Goal: Transaction & Acquisition: Obtain resource

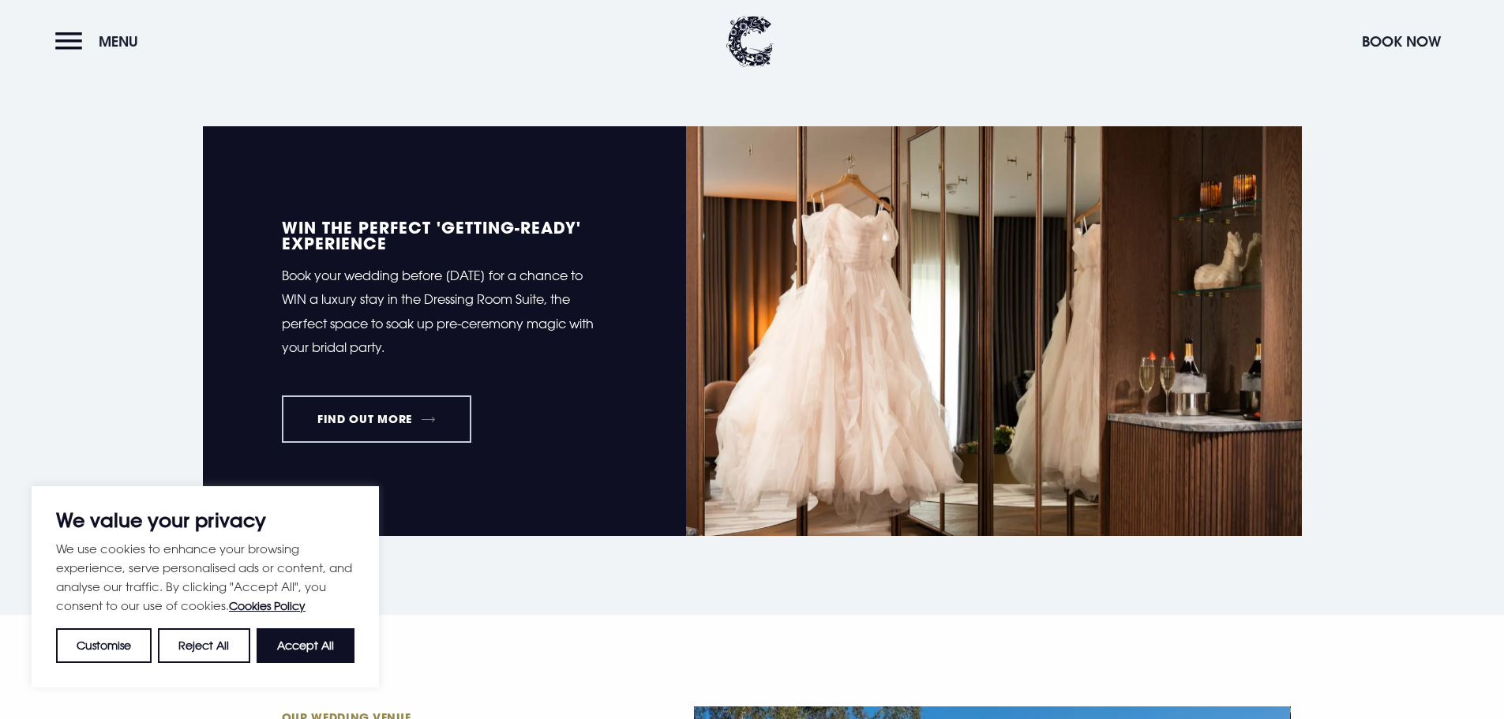
click at [398, 426] on link "FIND OUT MORE" at bounding box center [377, 419] width 190 height 47
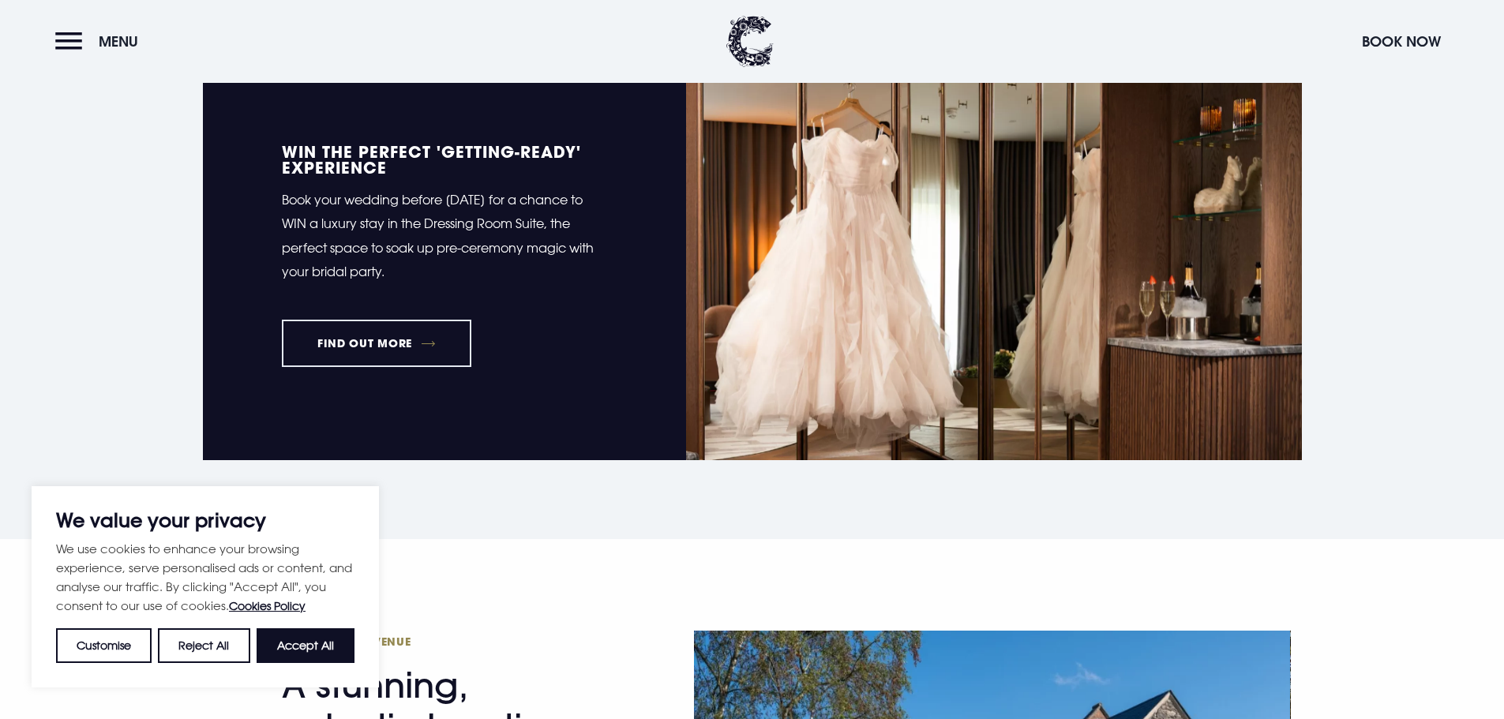
scroll to position [632, 0]
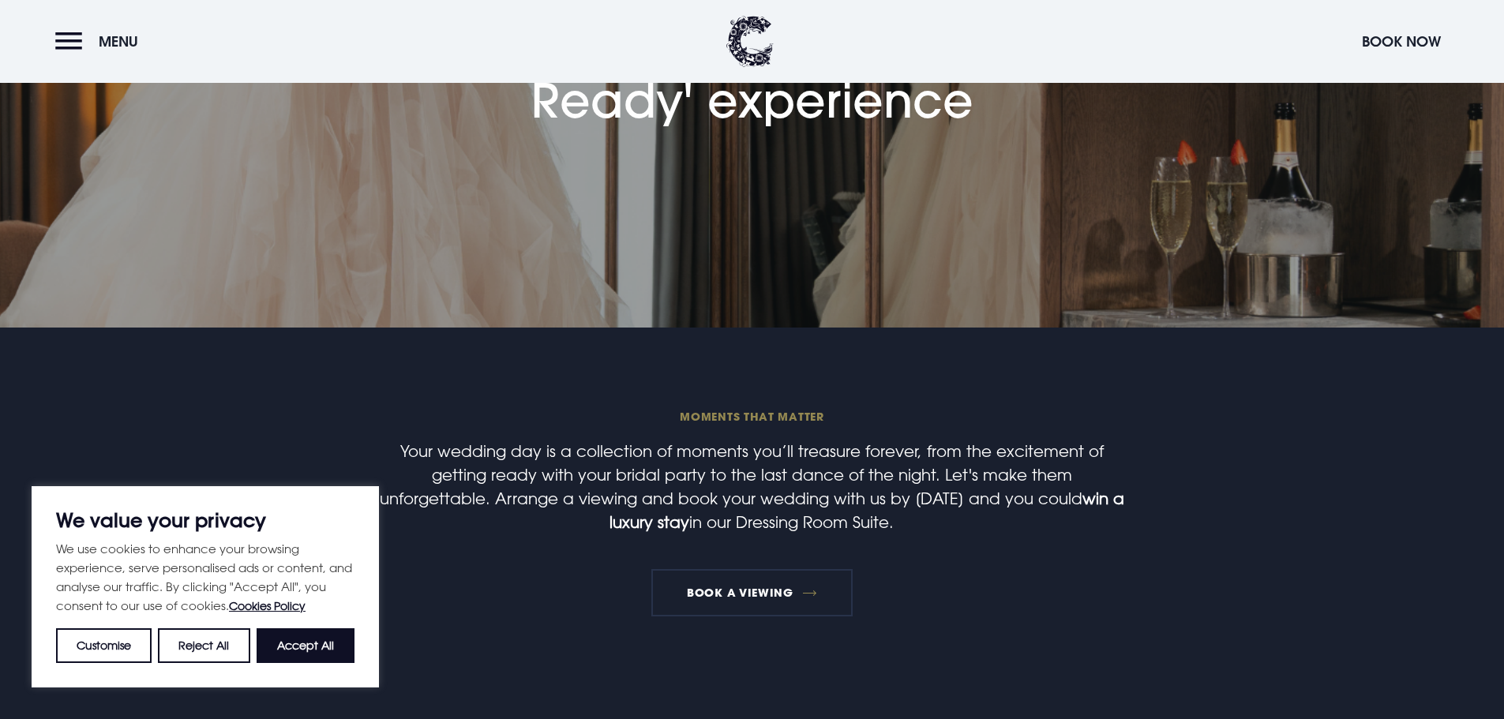
scroll to position [316, 0]
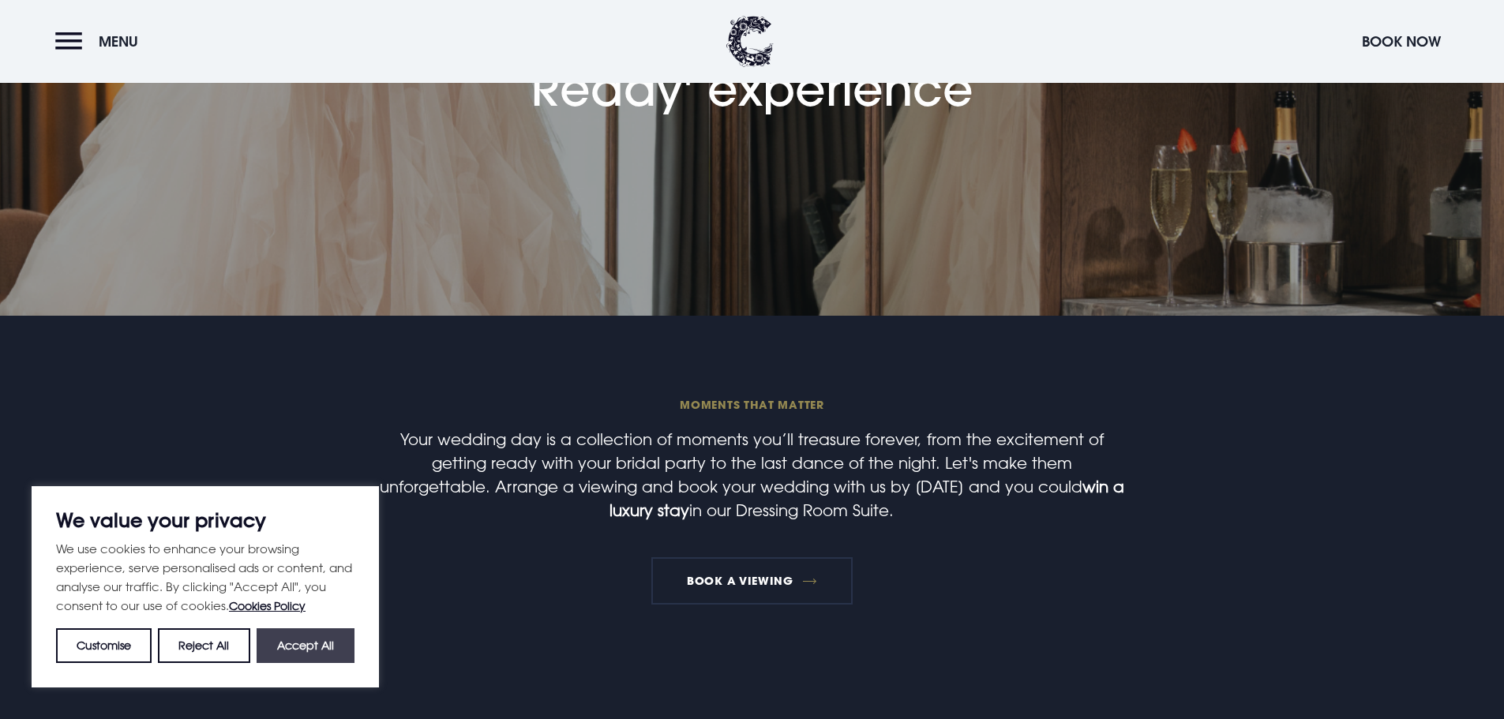
click at [327, 643] on button "Accept All" at bounding box center [306, 646] width 98 height 35
checkbox input "true"
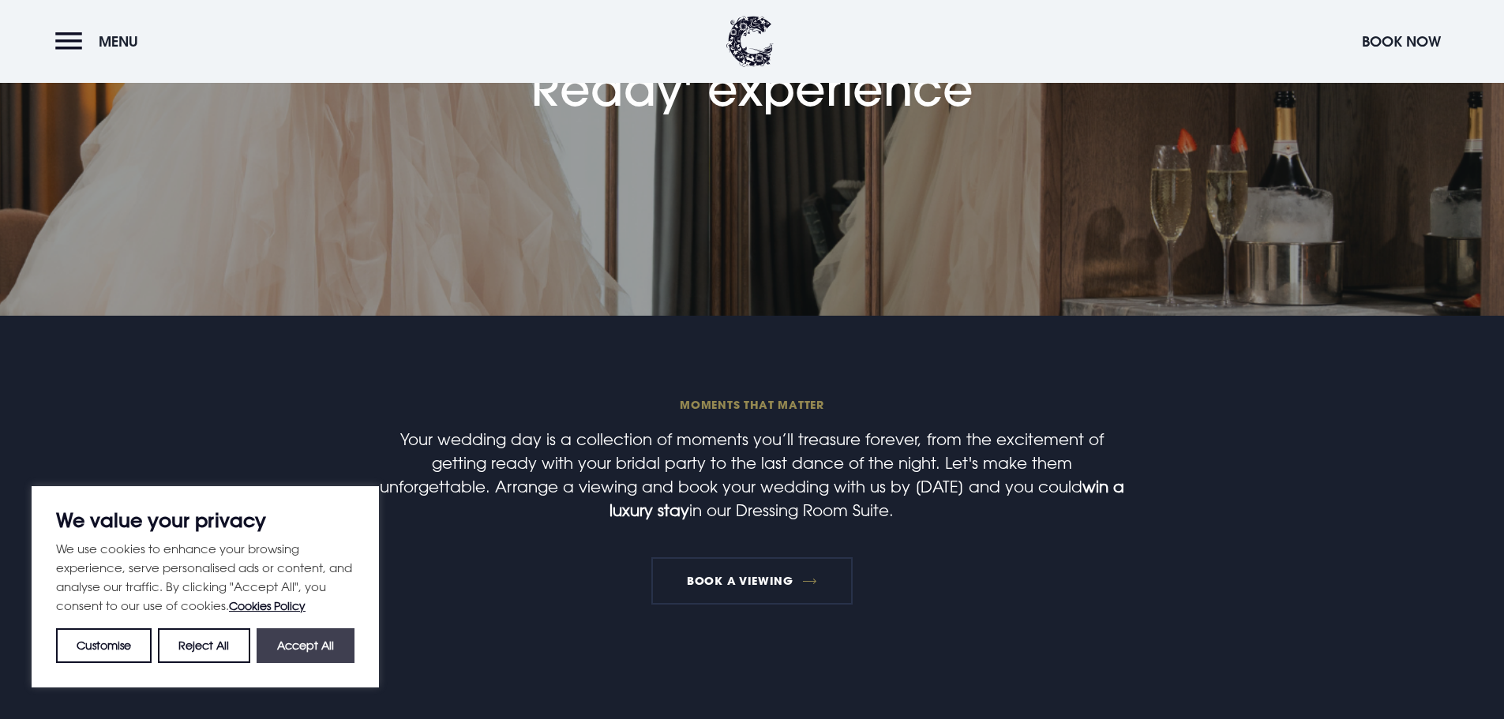
checkbox input "true"
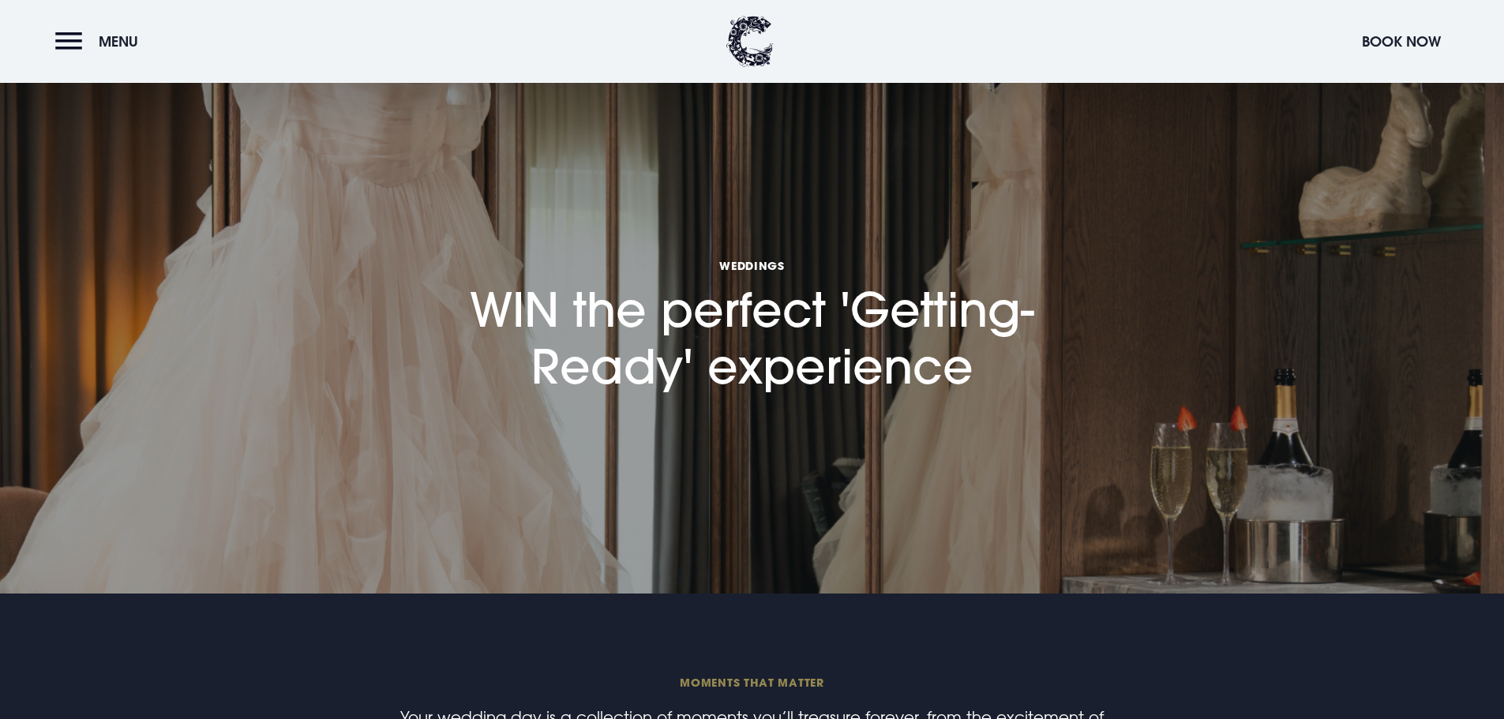
scroll to position [0, 0]
